Goal: Task Accomplishment & Management: Manage account settings

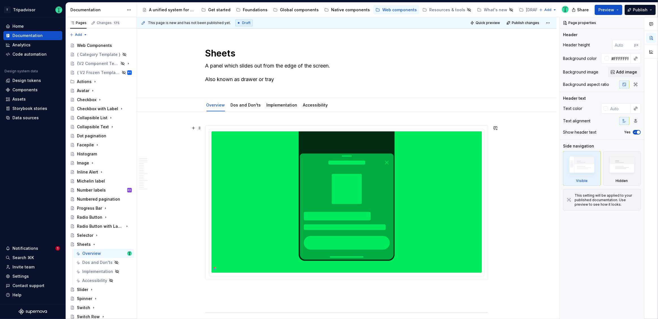
scroll to position [3, 0]
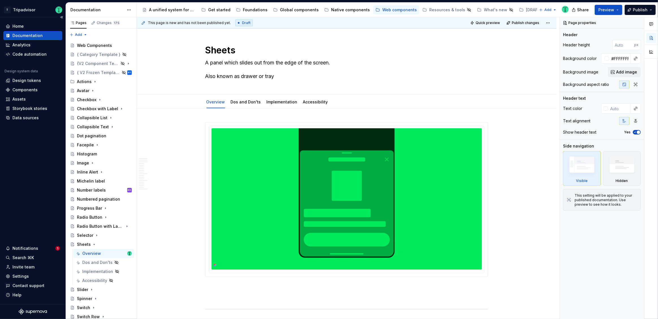
type textarea "*"
click at [22, 276] on div "Settings" at bounding box center [20, 277] width 16 height 6
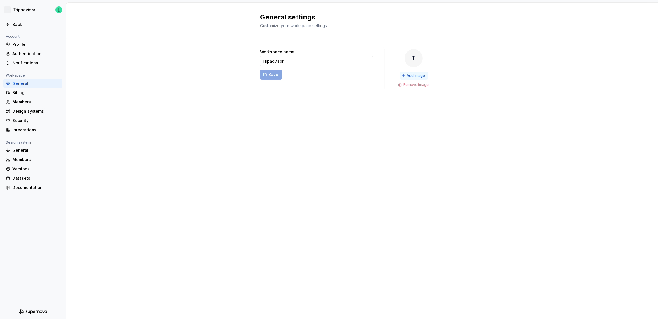
click at [418, 75] on span "Add image" at bounding box center [416, 75] width 18 height 5
click at [26, 103] on div "Members" at bounding box center [35, 102] width 47 height 6
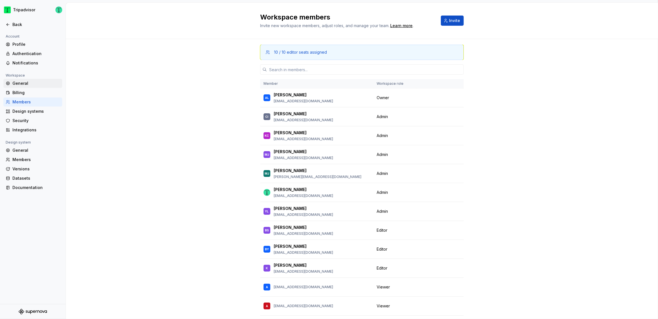
click at [21, 83] on div "General" at bounding box center [35, 84] width 47 height 6
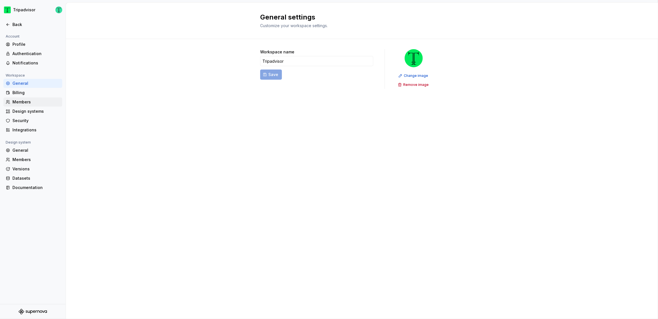
click at [23, 105] on div "Members" at bounding box center [32, 102] width 59 height 9
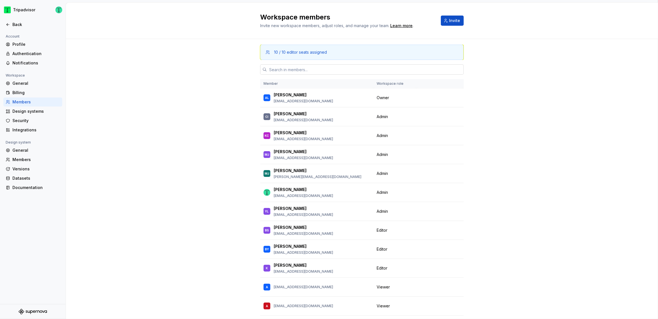
click at [267, 70] on input "text" at bounding box center [365, 69] width 197 height 10
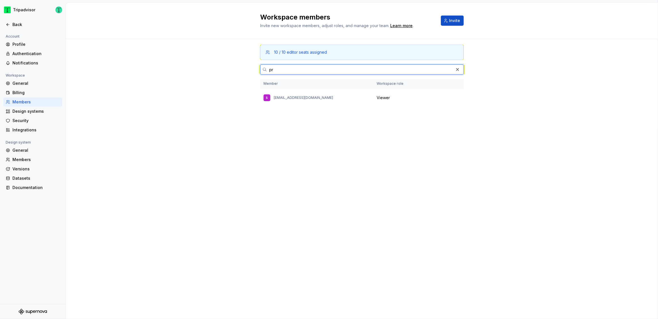
type input "p"
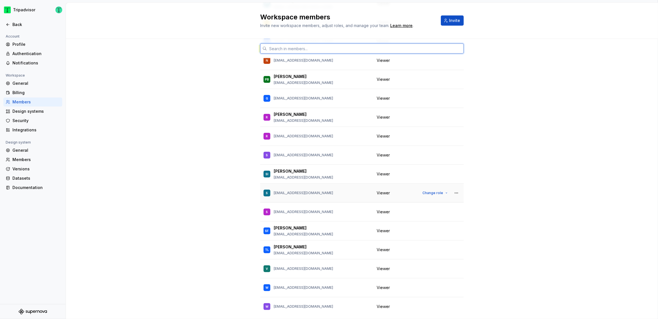
scroll to position [793, 0]
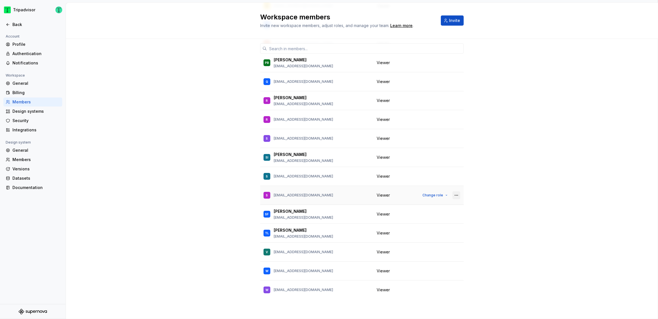
click at [453, 195] on button "button" at bounding box center [456, 195] width 8 height 8
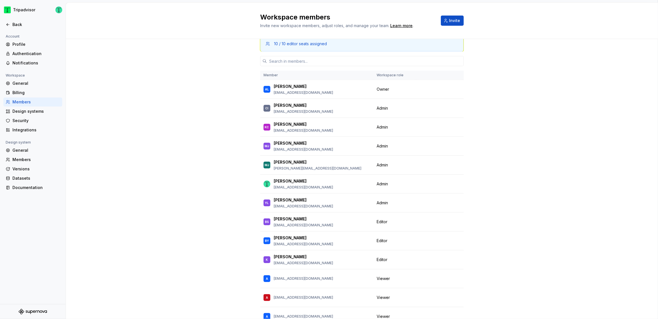
scroll to position [9, 0]
click at [442, 108] on button "Change role" at bounding box center [435, 108] width 30 height 8
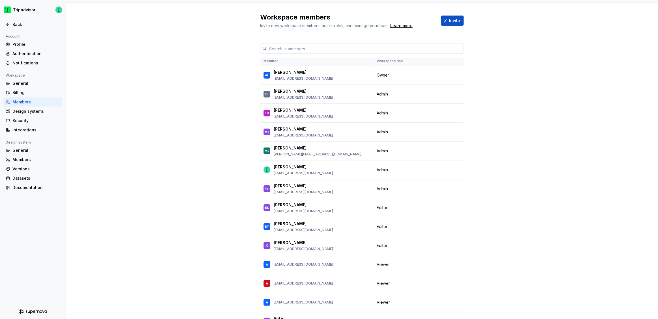
scroll to position [1, 0]
